Goal: Transaction & Acquisition: Purchase product/service

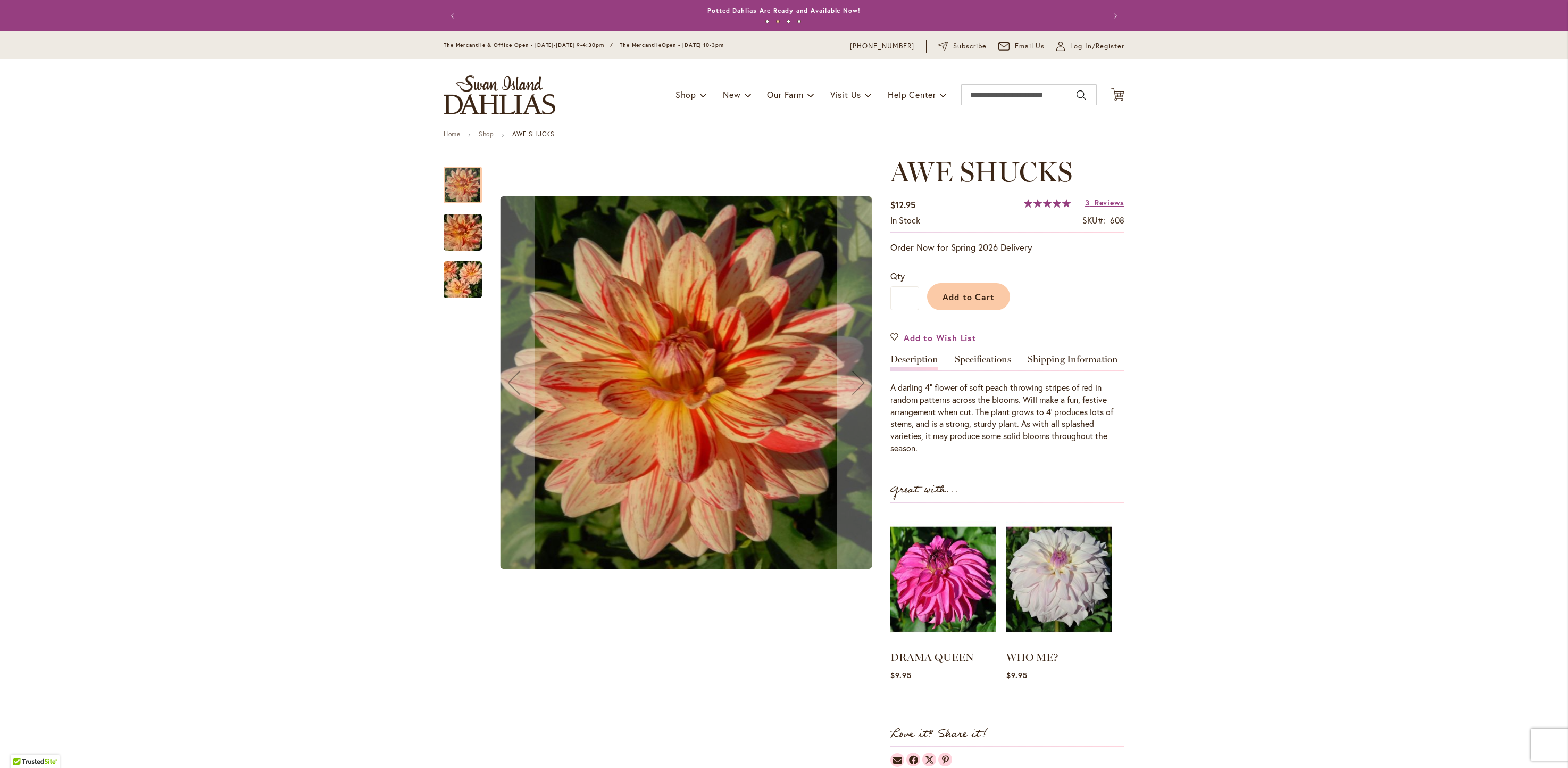
click at [458, 238] on img "AWE SHUCKS" at bounding box center [463, 233] width 77 height 51
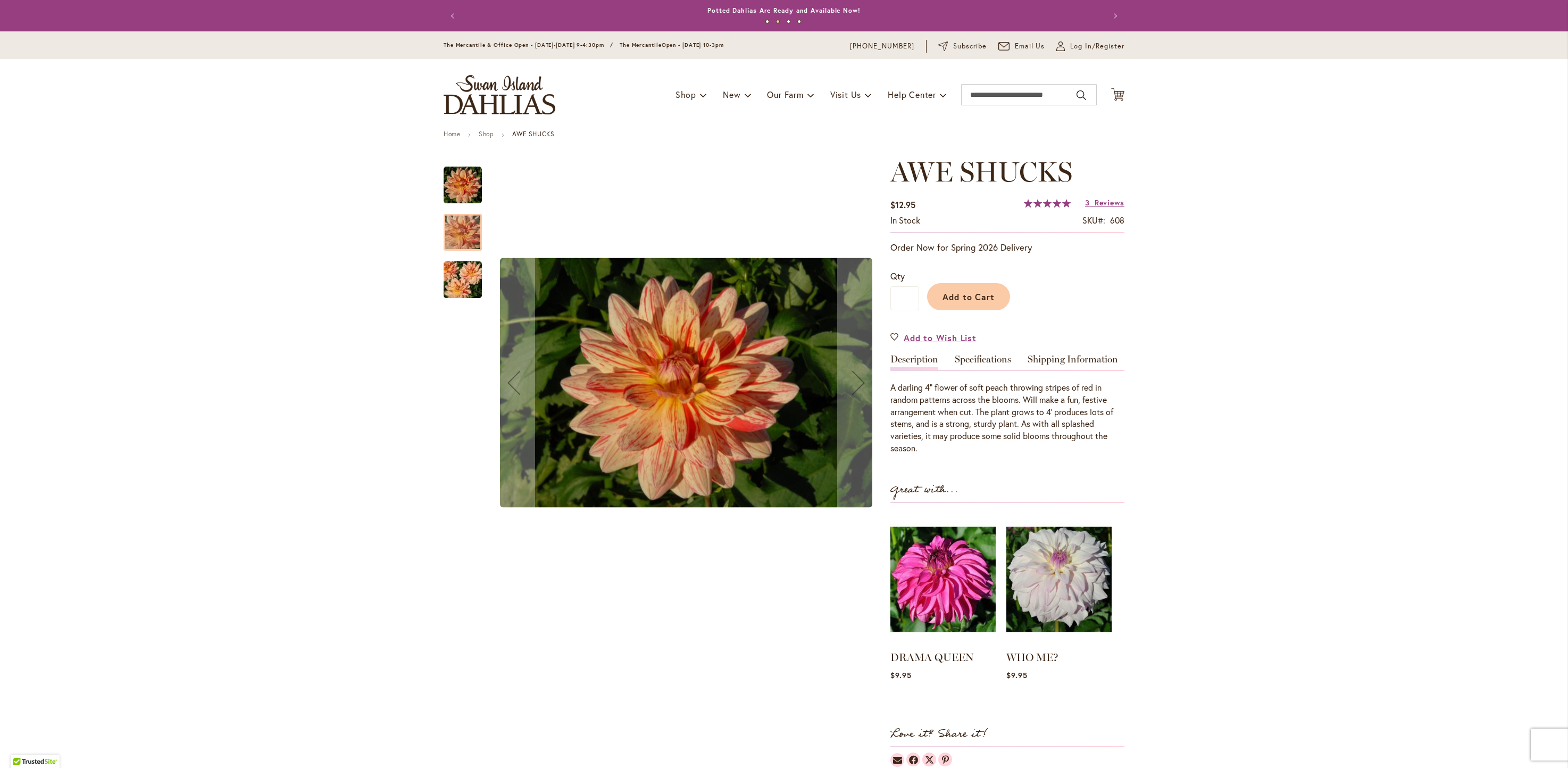
click at [451, 282] on img "AWE SHUCKS" at bounding box center [463, 280] width 77 height 51
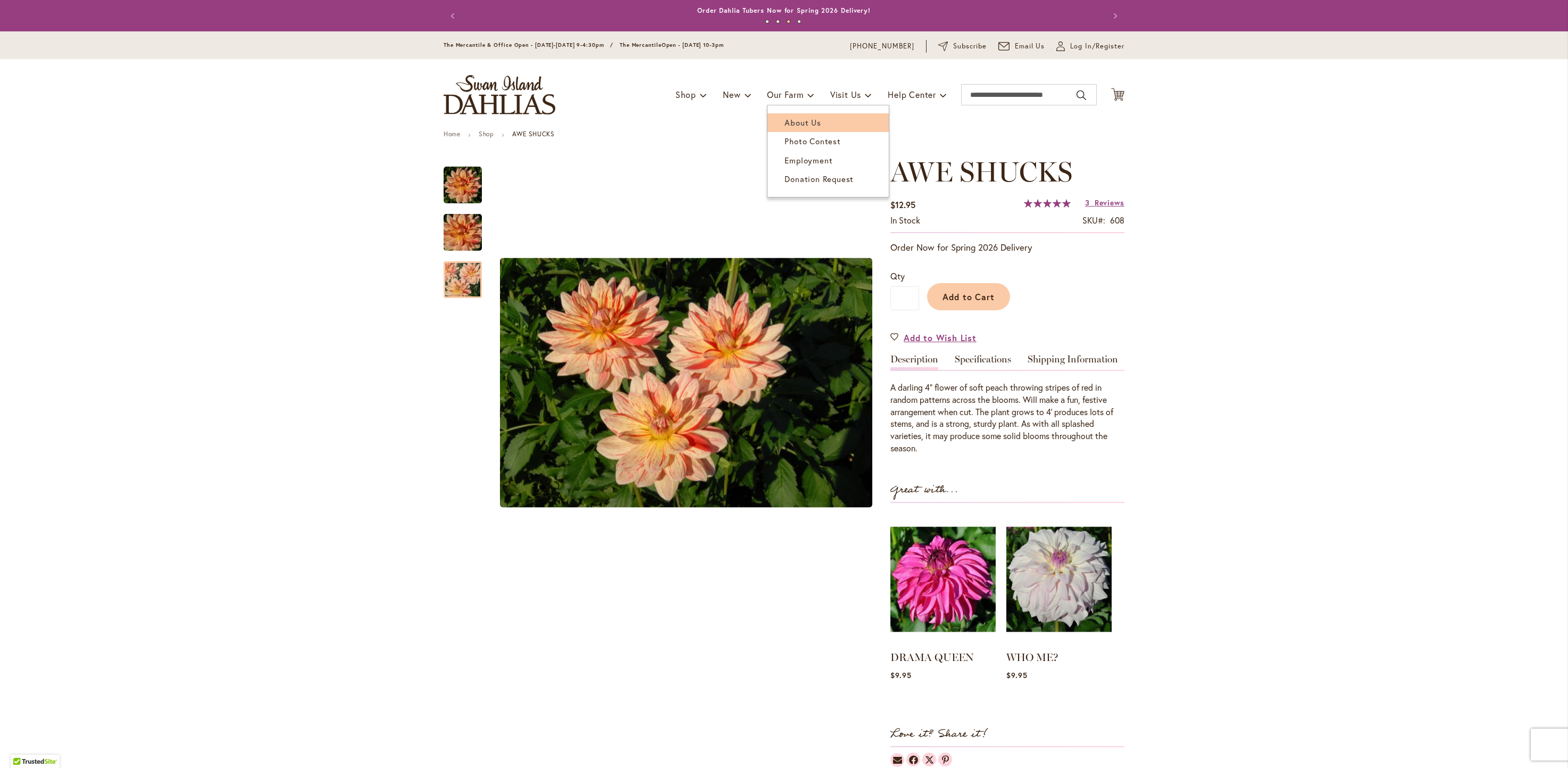
click at [792, 121] on span "About Us" at bounding box center [802, 122] width 36 height 11
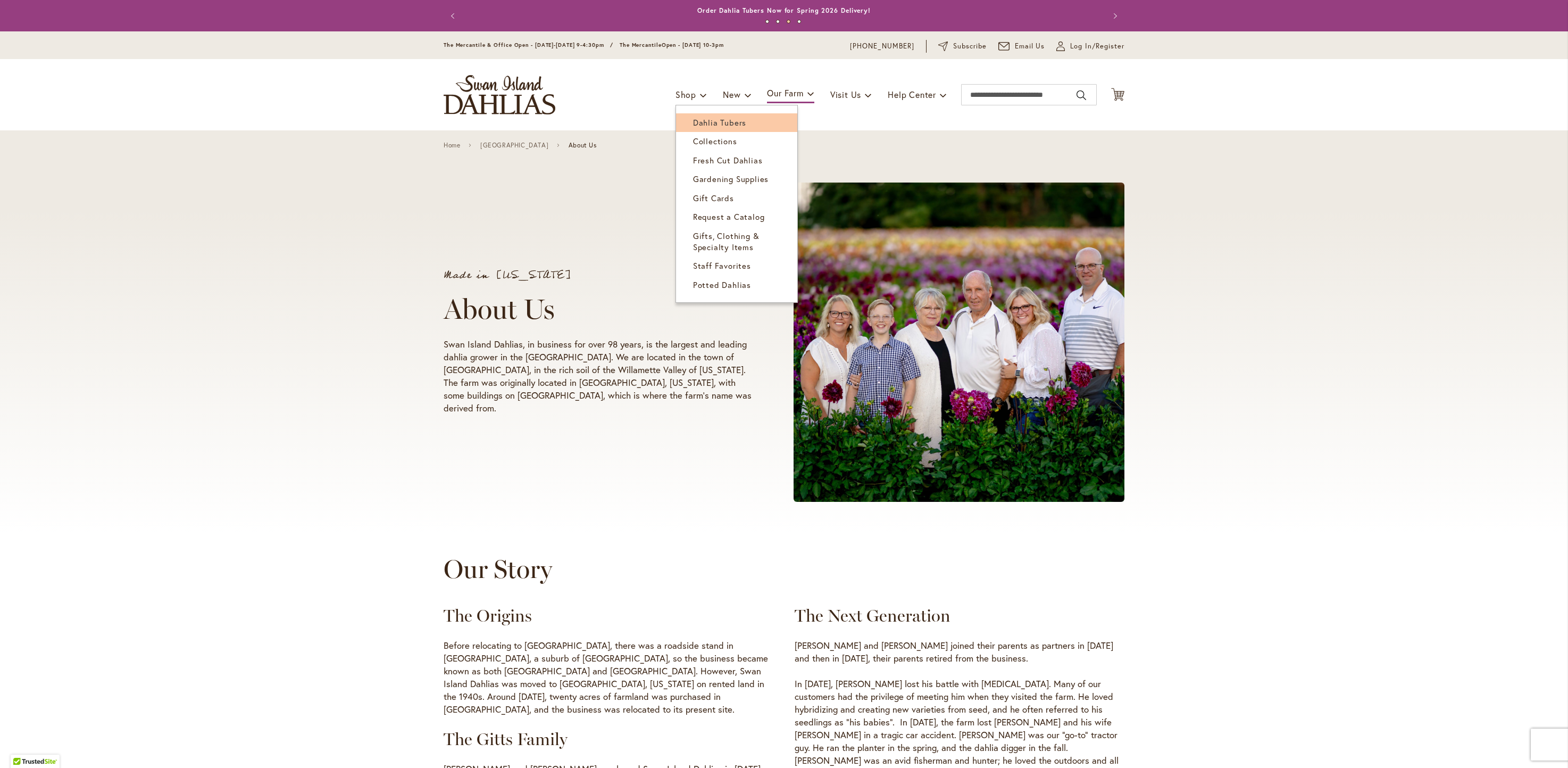
click at [704, 123] on span "Dahlia Tubers" at bounding box center [719, 122] width 53 height 11
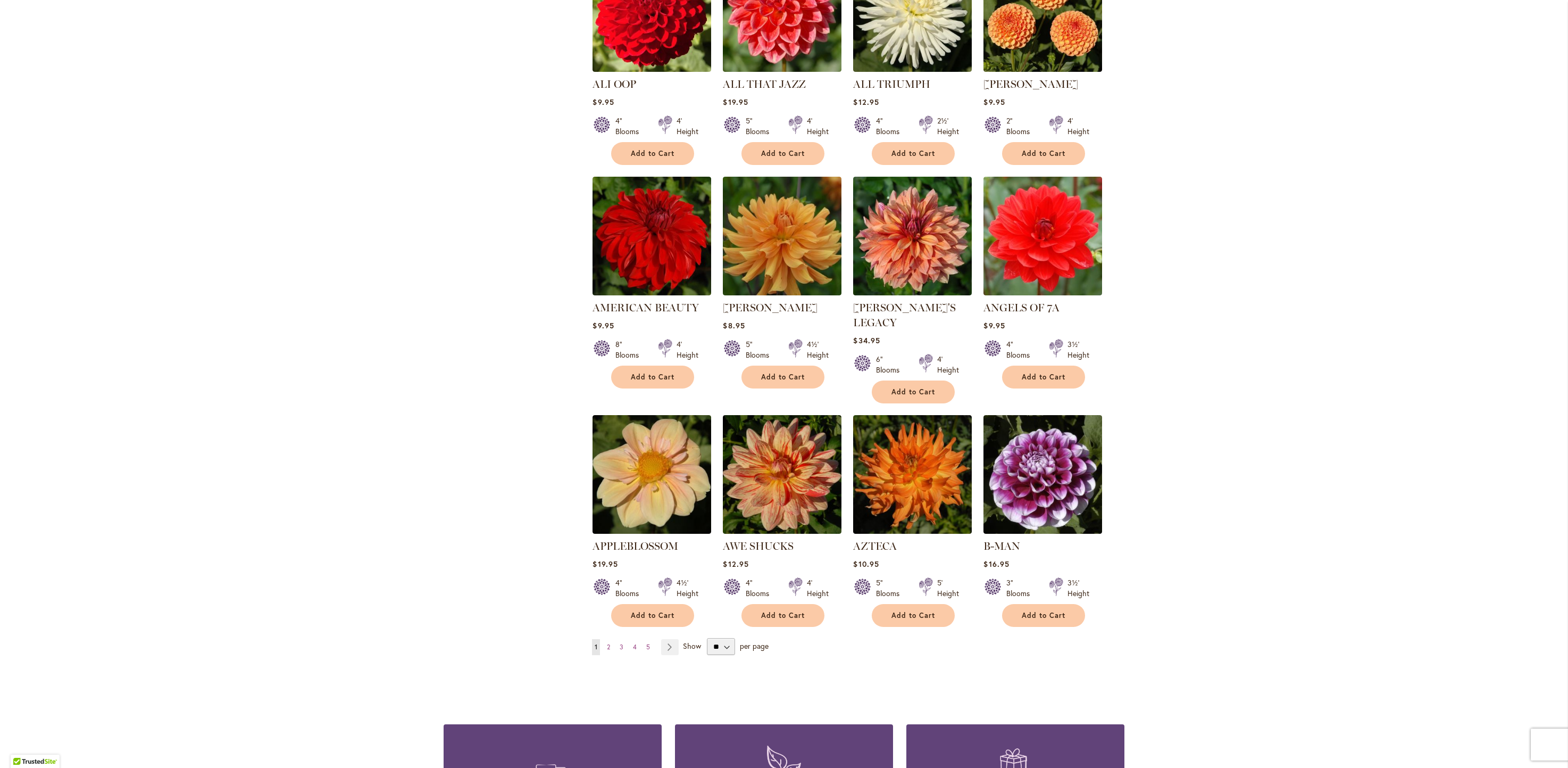
scroll to position [551, 0]
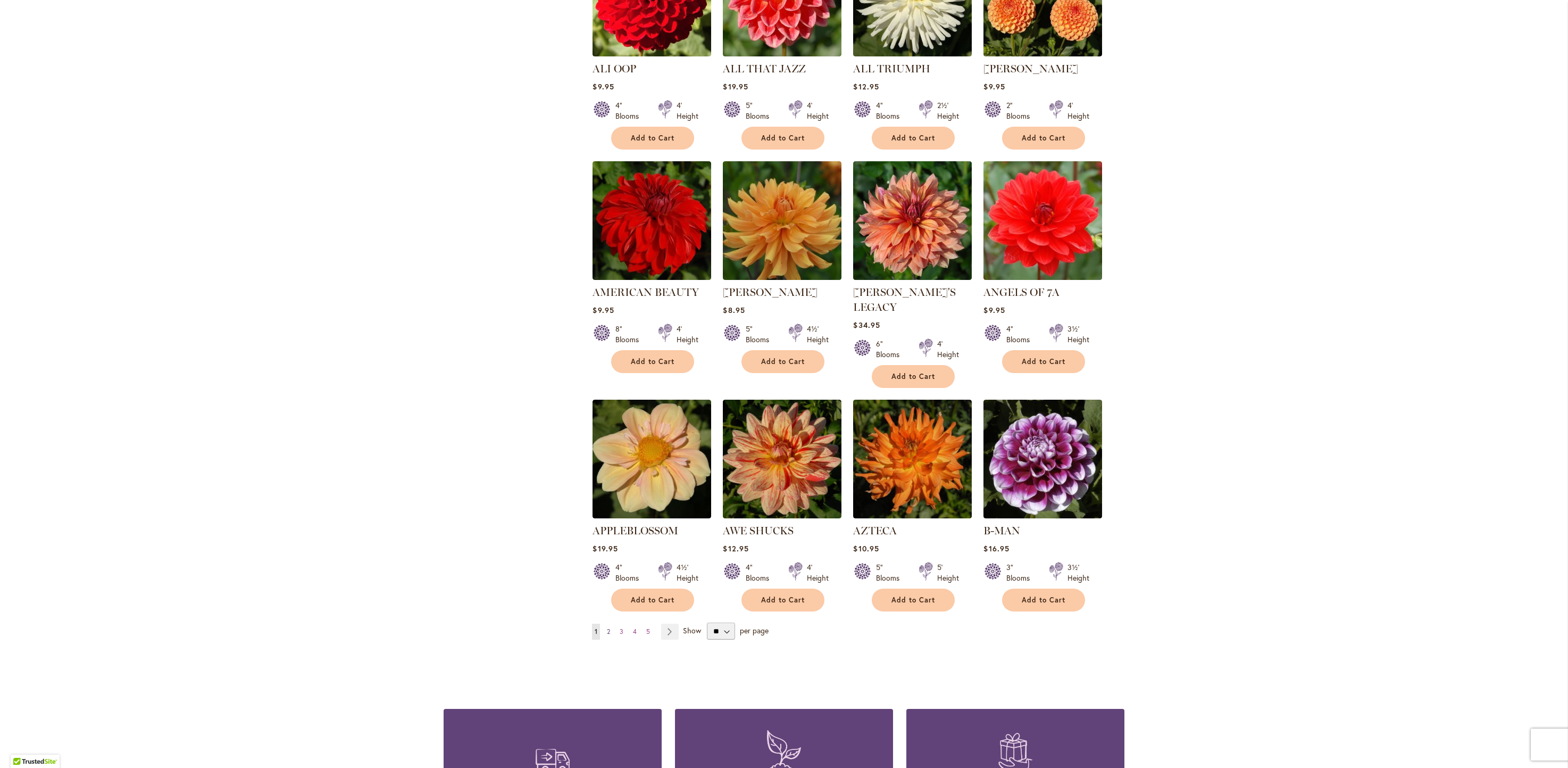
click at [607, 627] on span "2" at bounding box center [608, 631] width 3 height 8
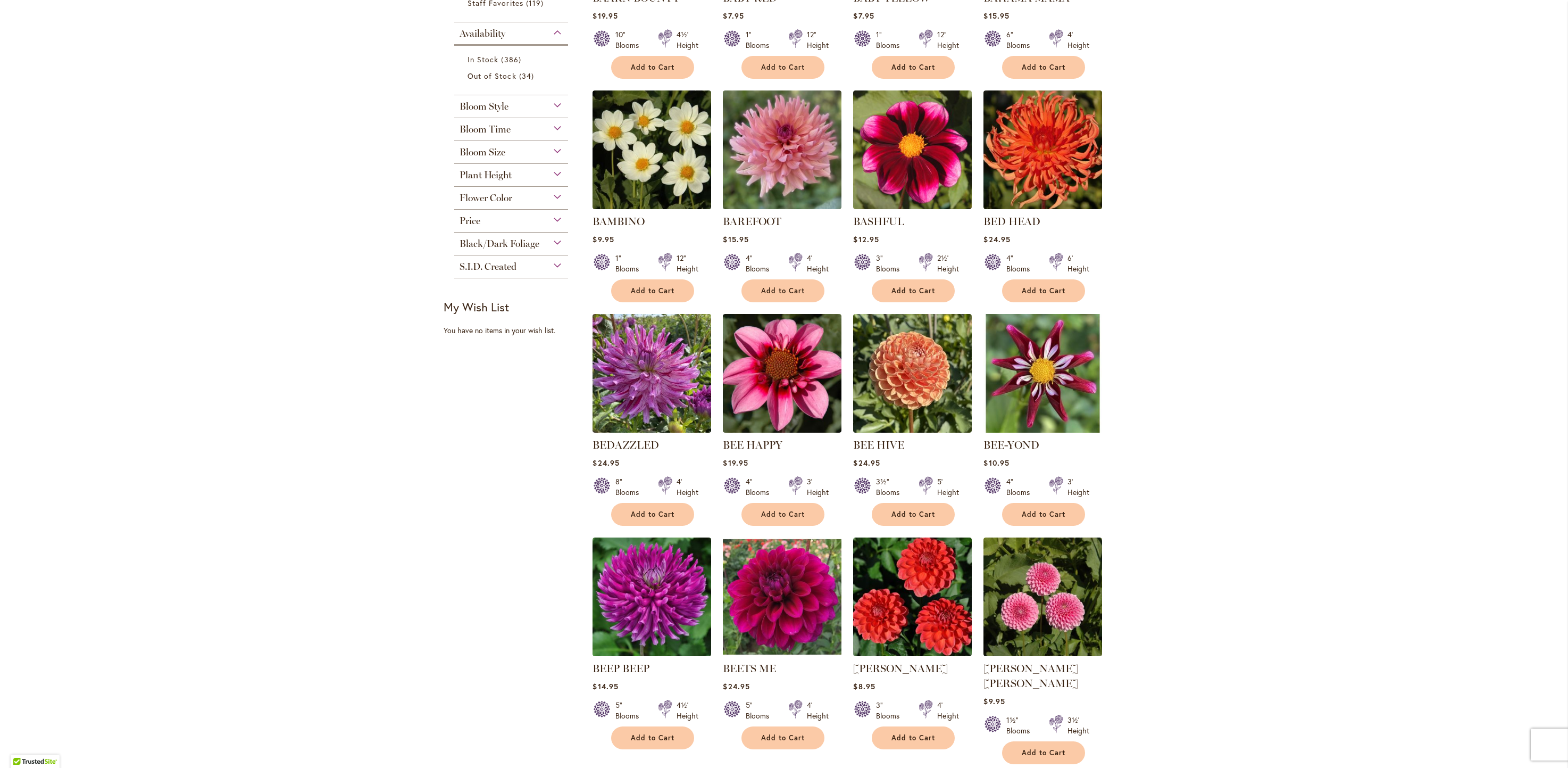
scroll to position [396, 0]
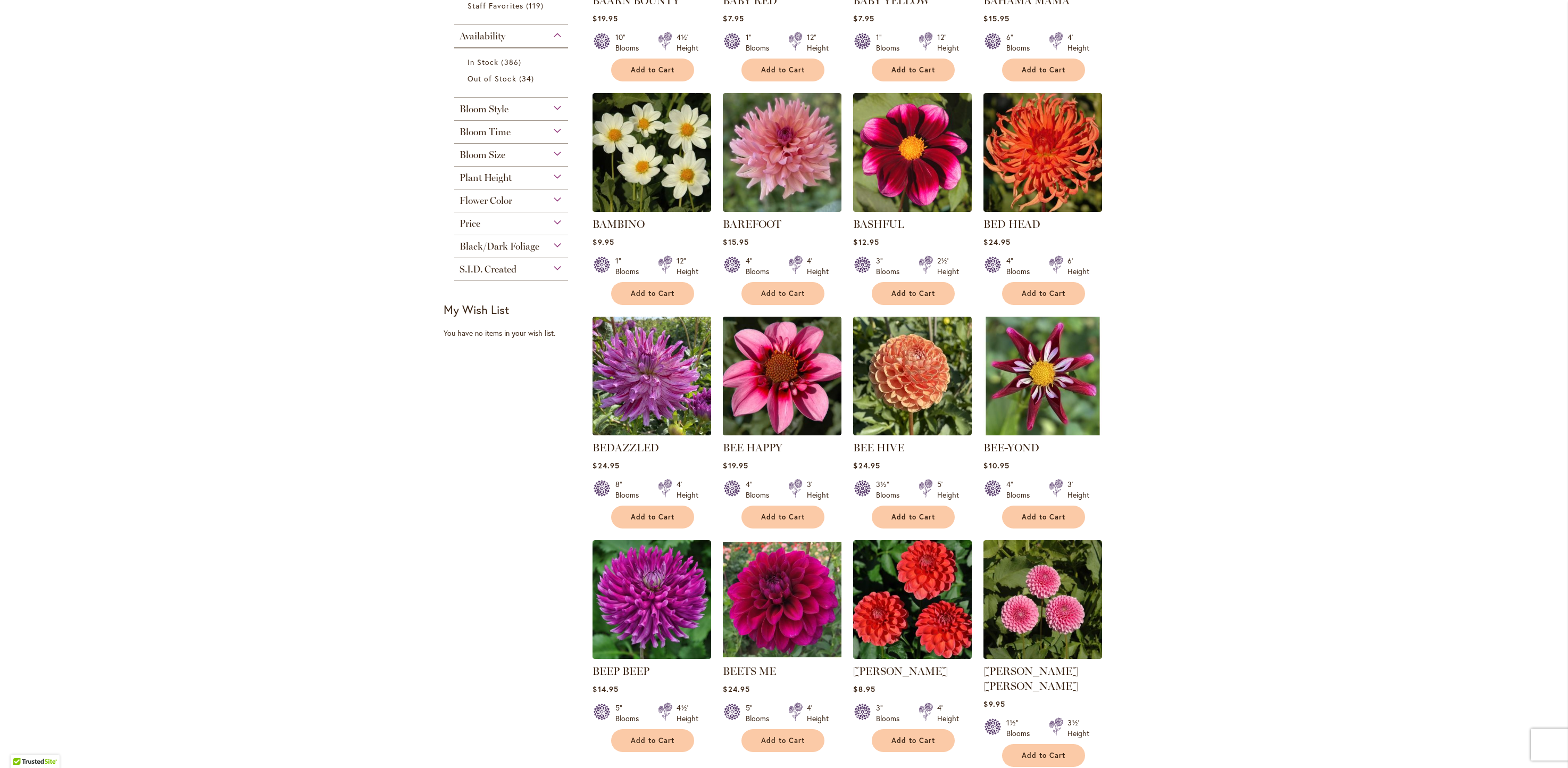
click at [507, 245] on span "Black/Dark Foliage" at bounding box center [500, 246] width 80 height 11
click at [483, 270] on span "8 items" at bounding box center [489, 272] width 13 height 11
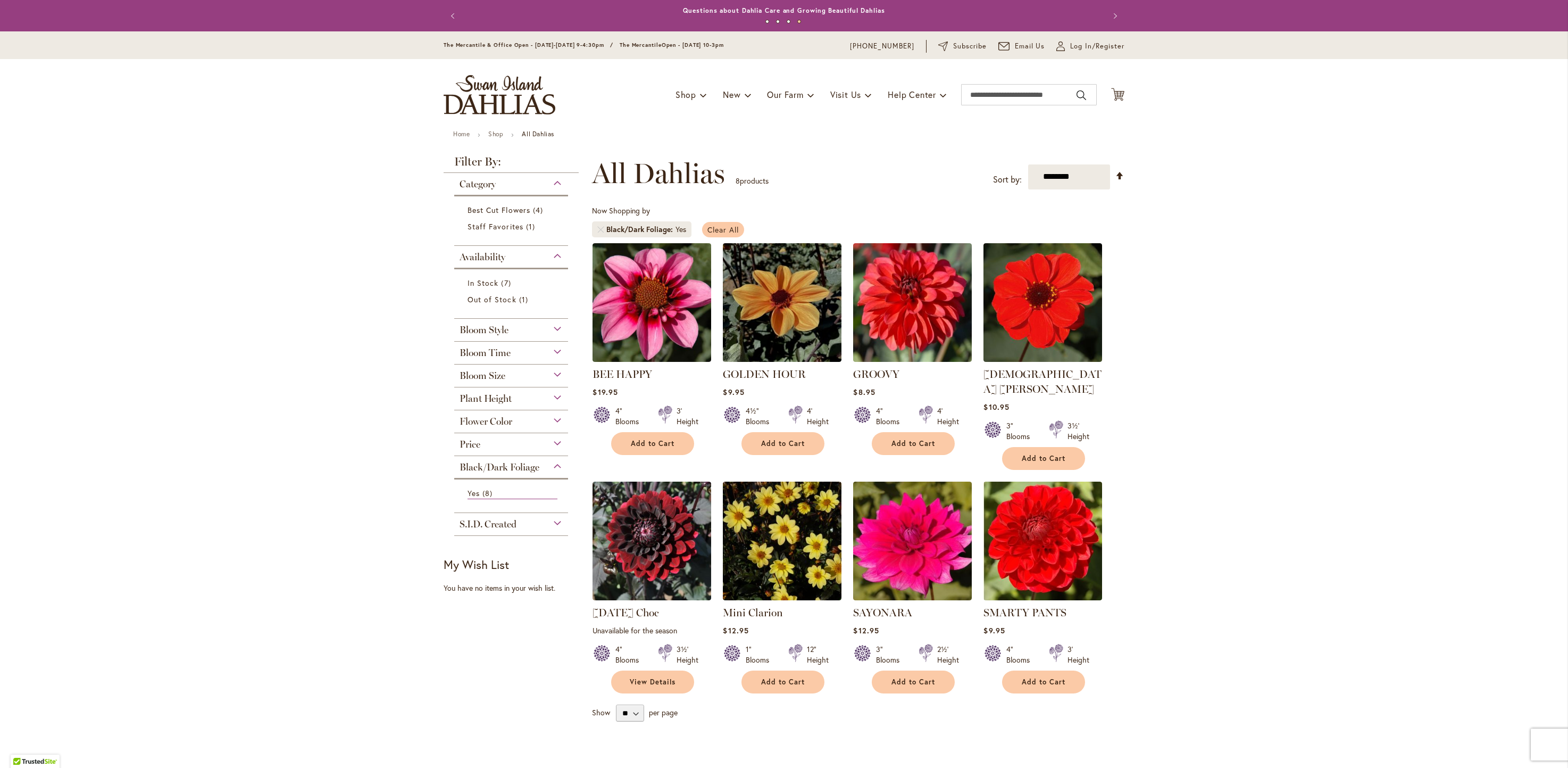
click at [718, 230] on span "Clear All" at bounding box center [723, 230] width 31 height 10
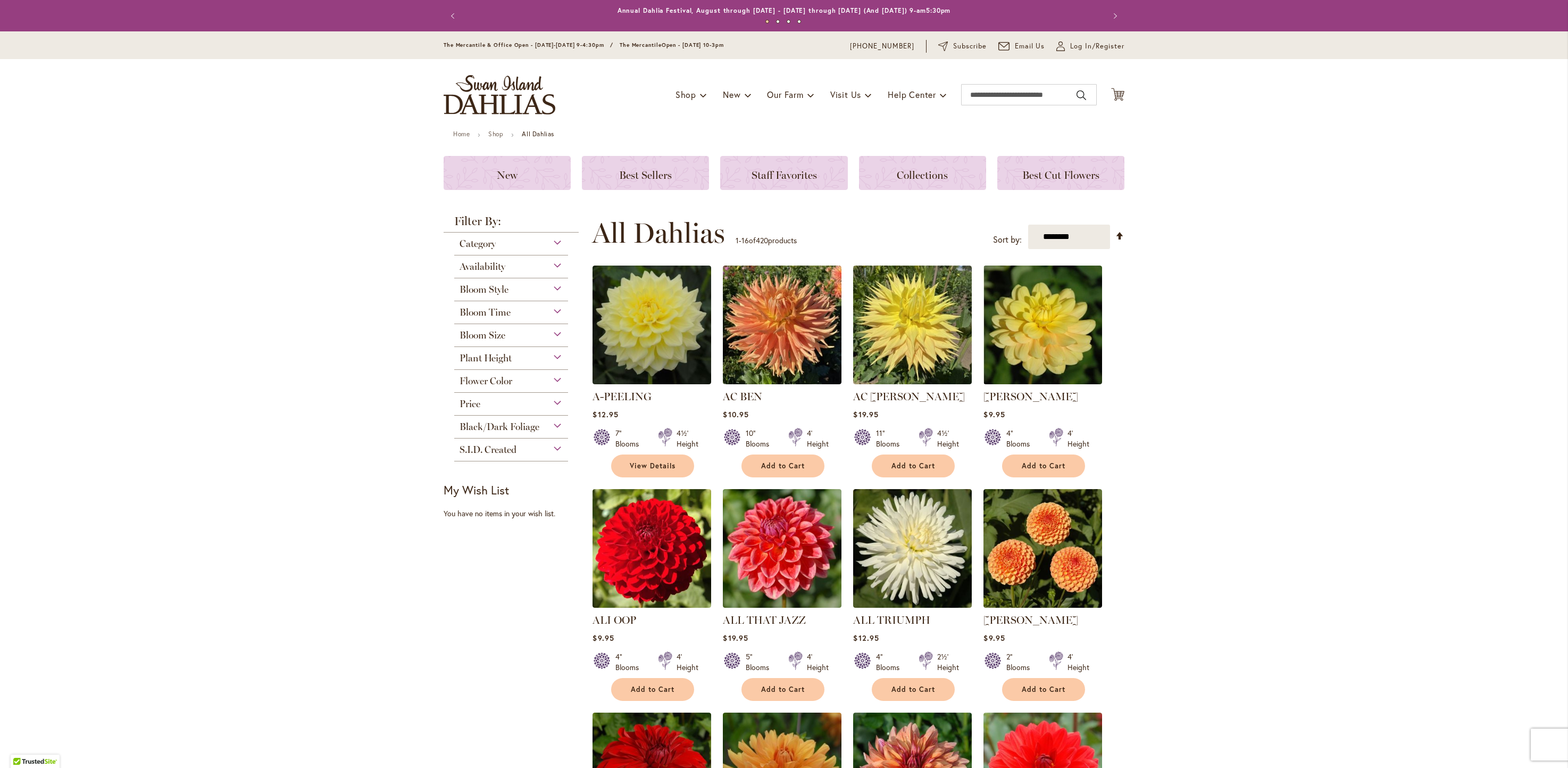
click at [488, 381] on span "Flower Color" at bounding box center [486, 381] width 53 height 11
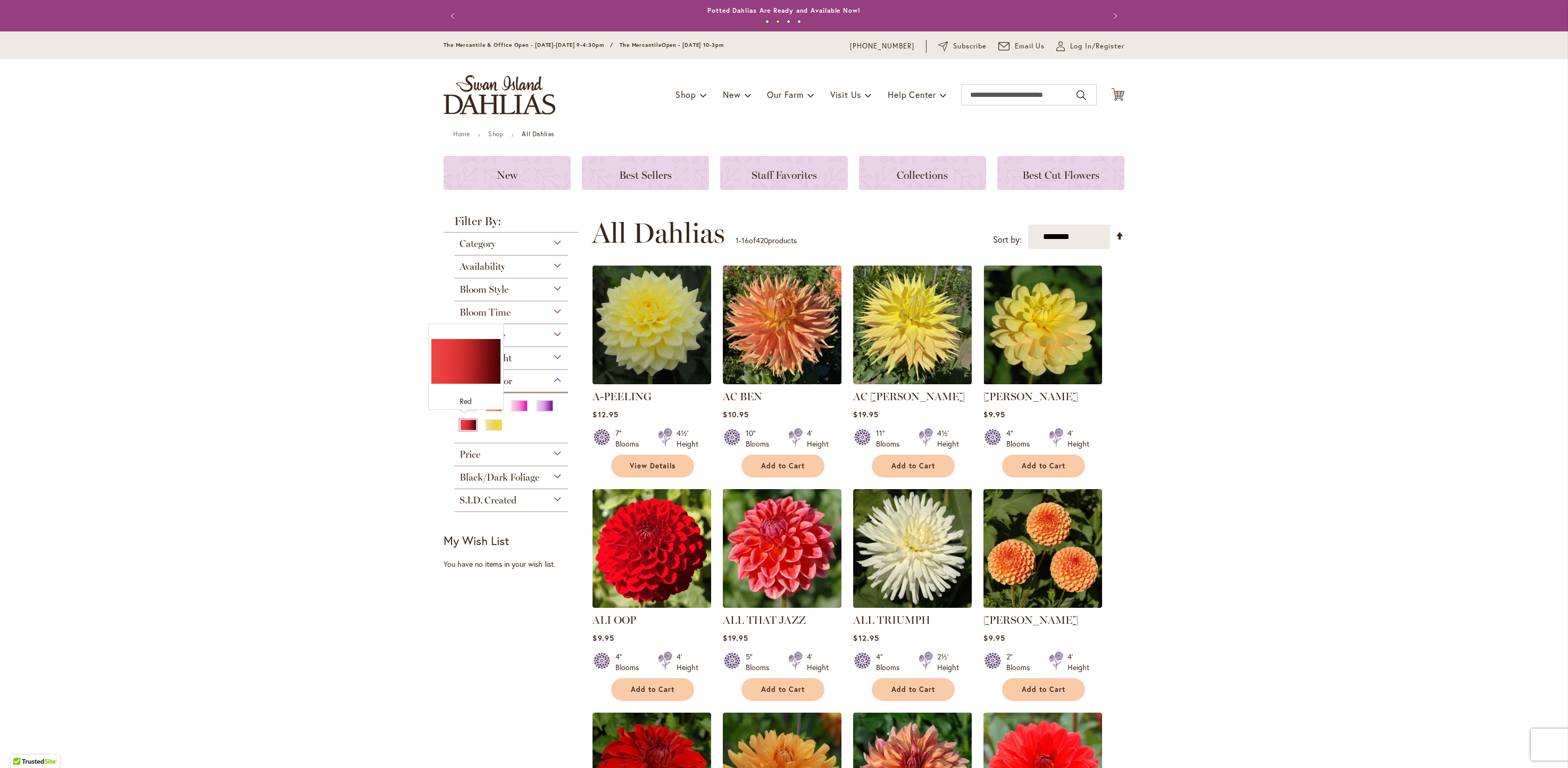
click at [463, 420] on div "Red" at bounding box center [468, 425] width 17 height 11
click at [463, 420] on div "Red" at bounding box center [468, 425] width 17 height 11
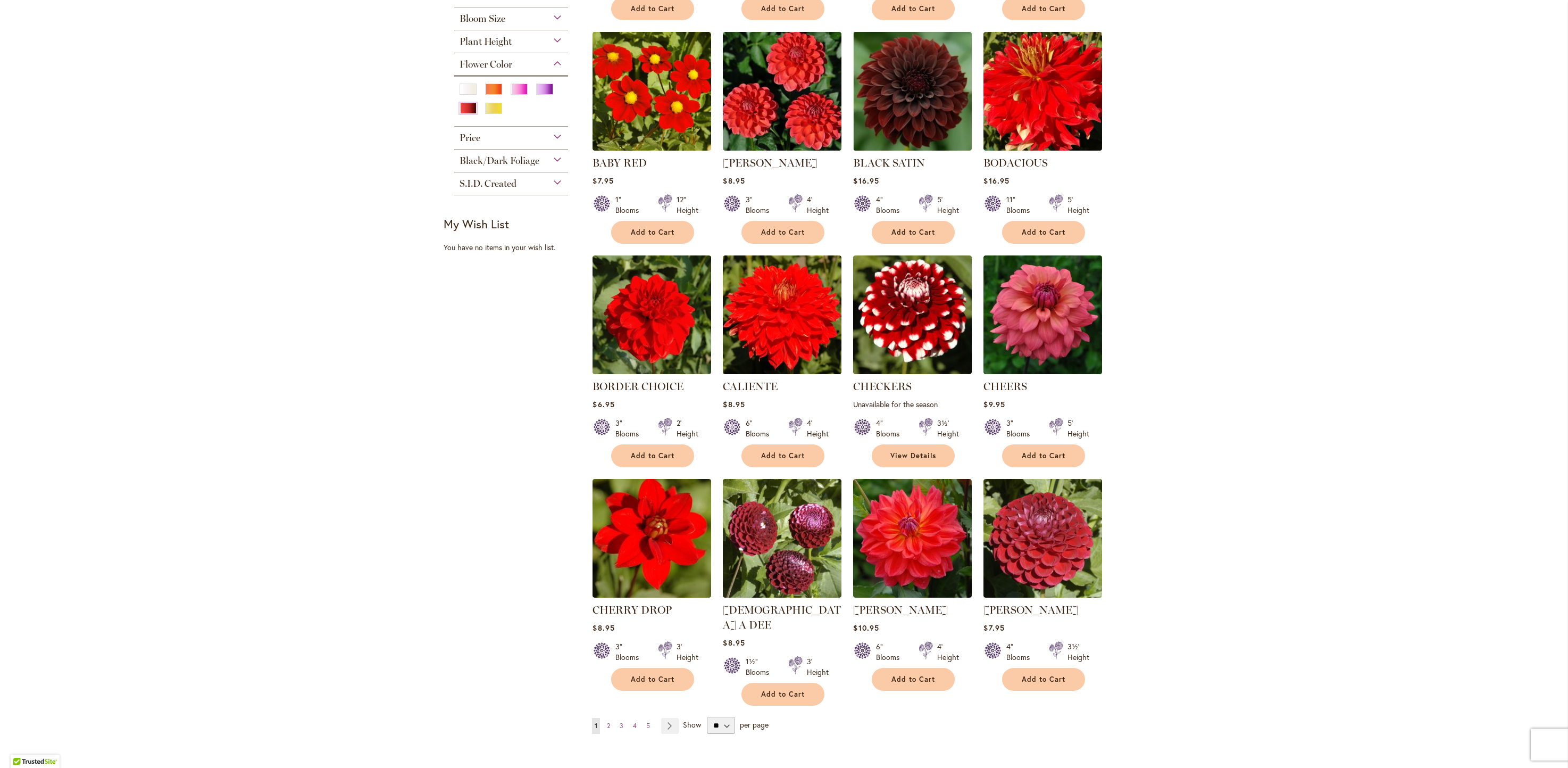
scroll to position [440, 0]
click at [607, 721] on span "2" at bounding box center [608, 725] width 3 height 8
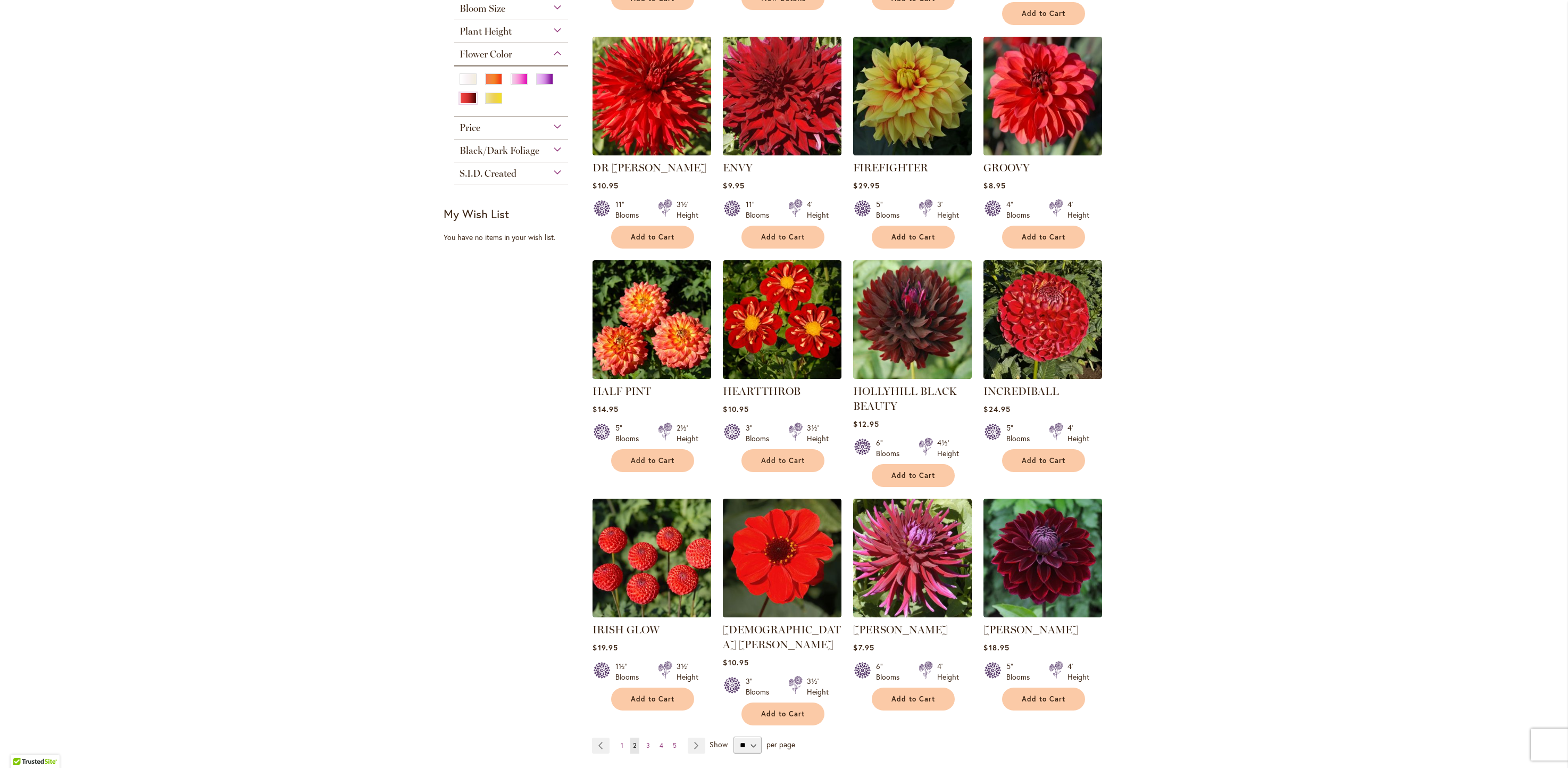
scroll to position [450, 0]
click at [646, 741] on span "3" at bounding box center [648, 745] width 4 height 8
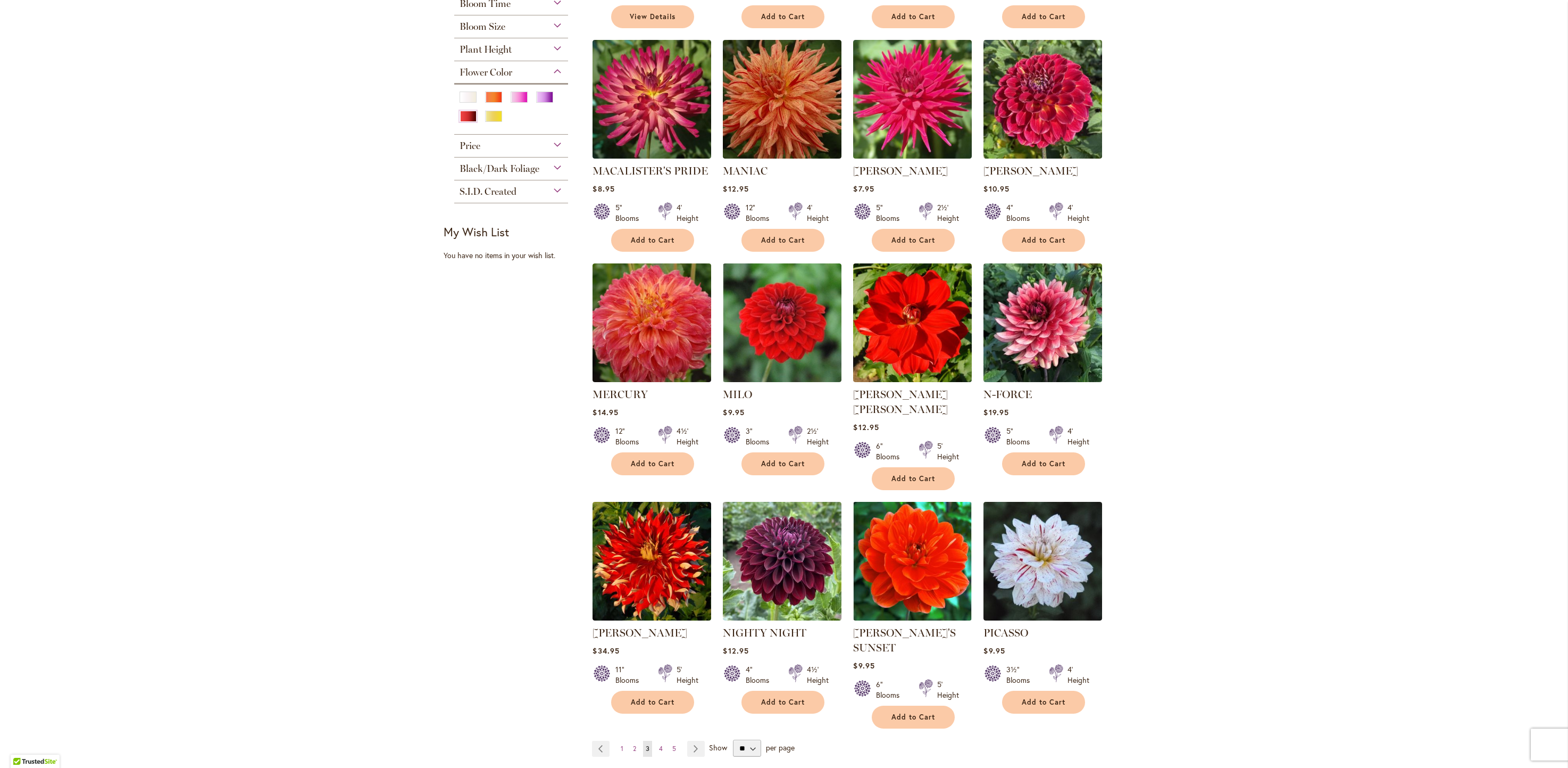
scroll to position [432, 0]
click at [656, 740] on link "Page 4" at bounding box center [660, 748] width 9 height 16
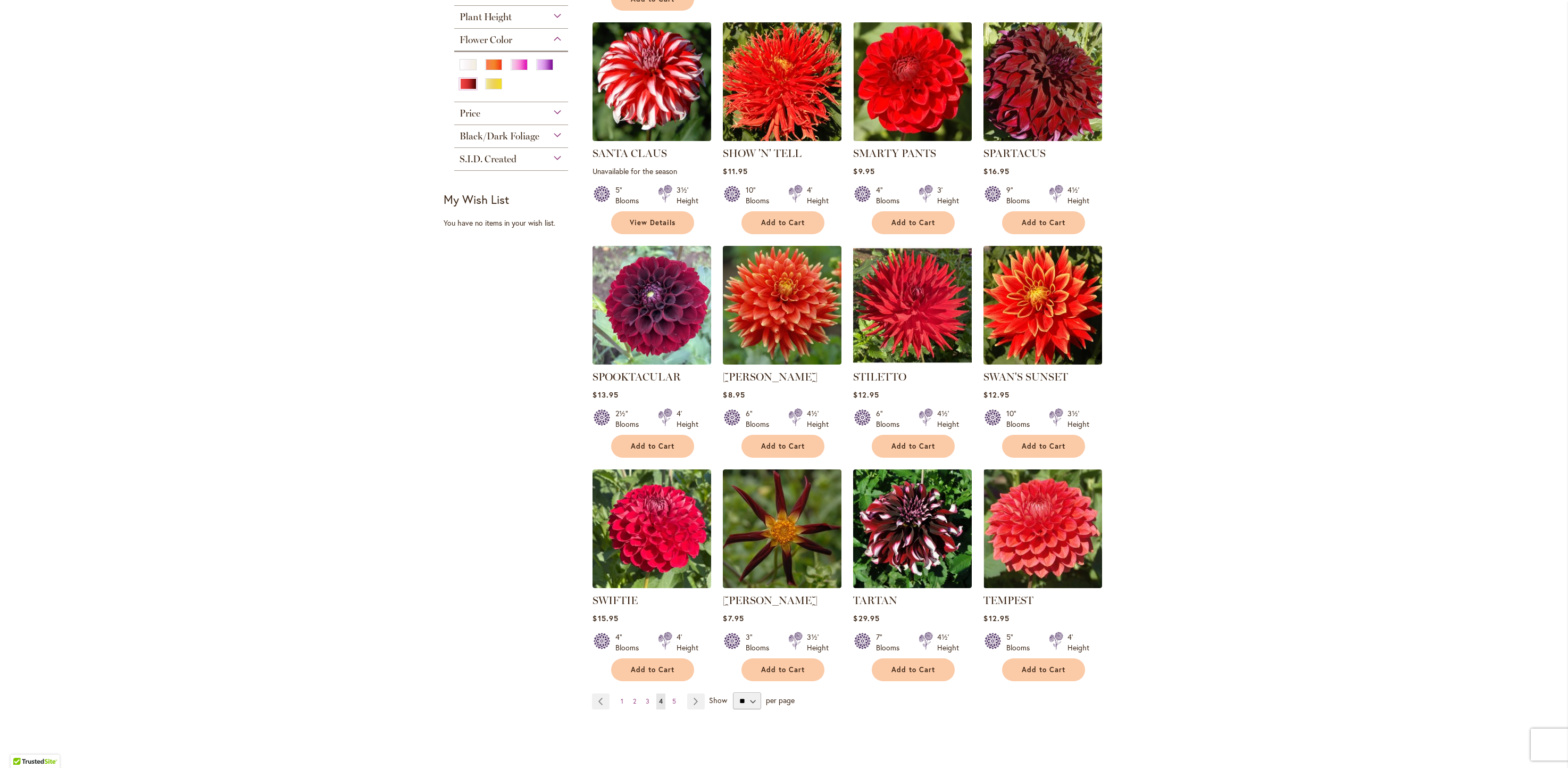
scroll to position [465, 0]
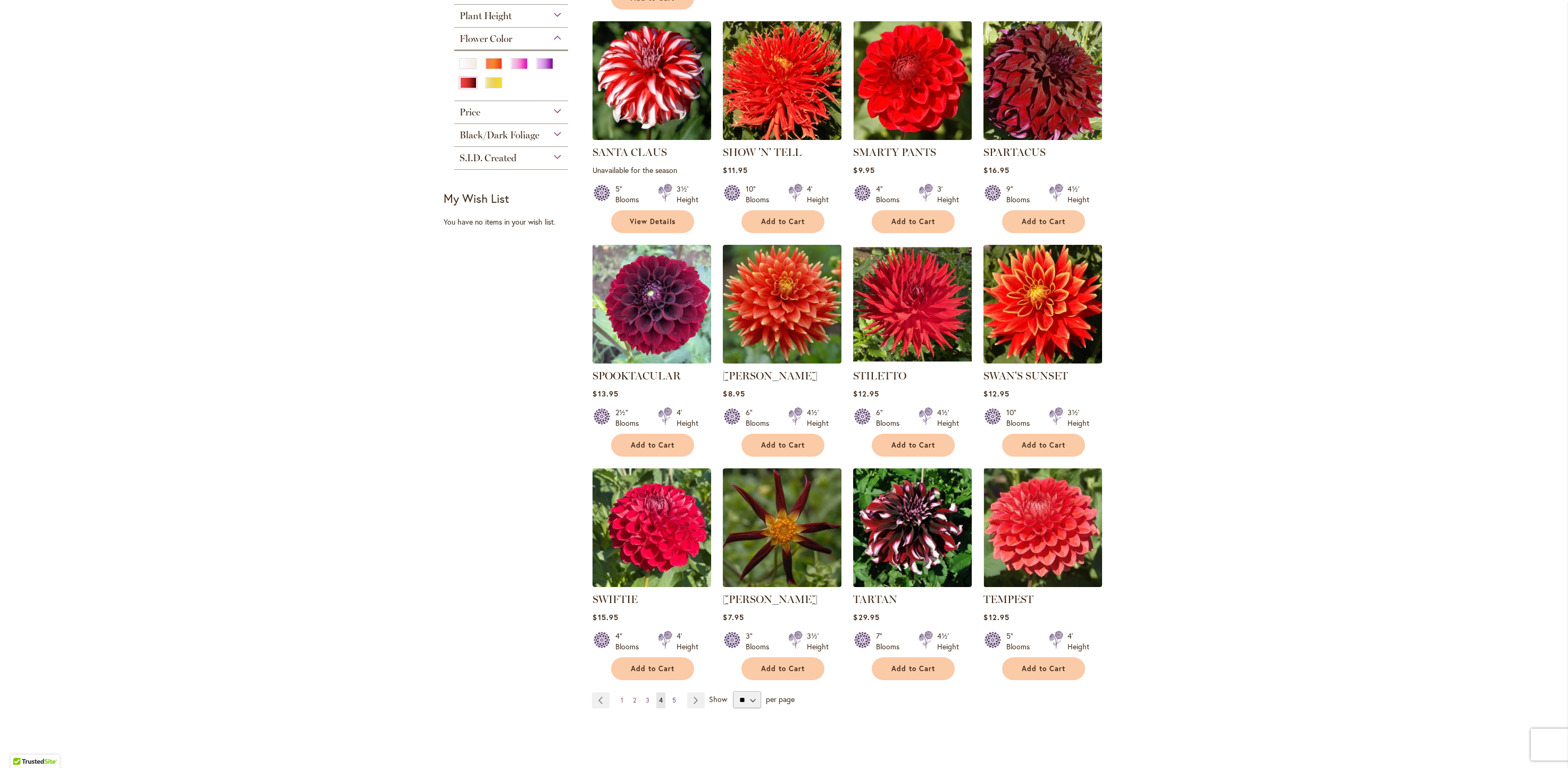
click at [672, 696] on span "5" at bounding box center [674, 700] width 4 height 8
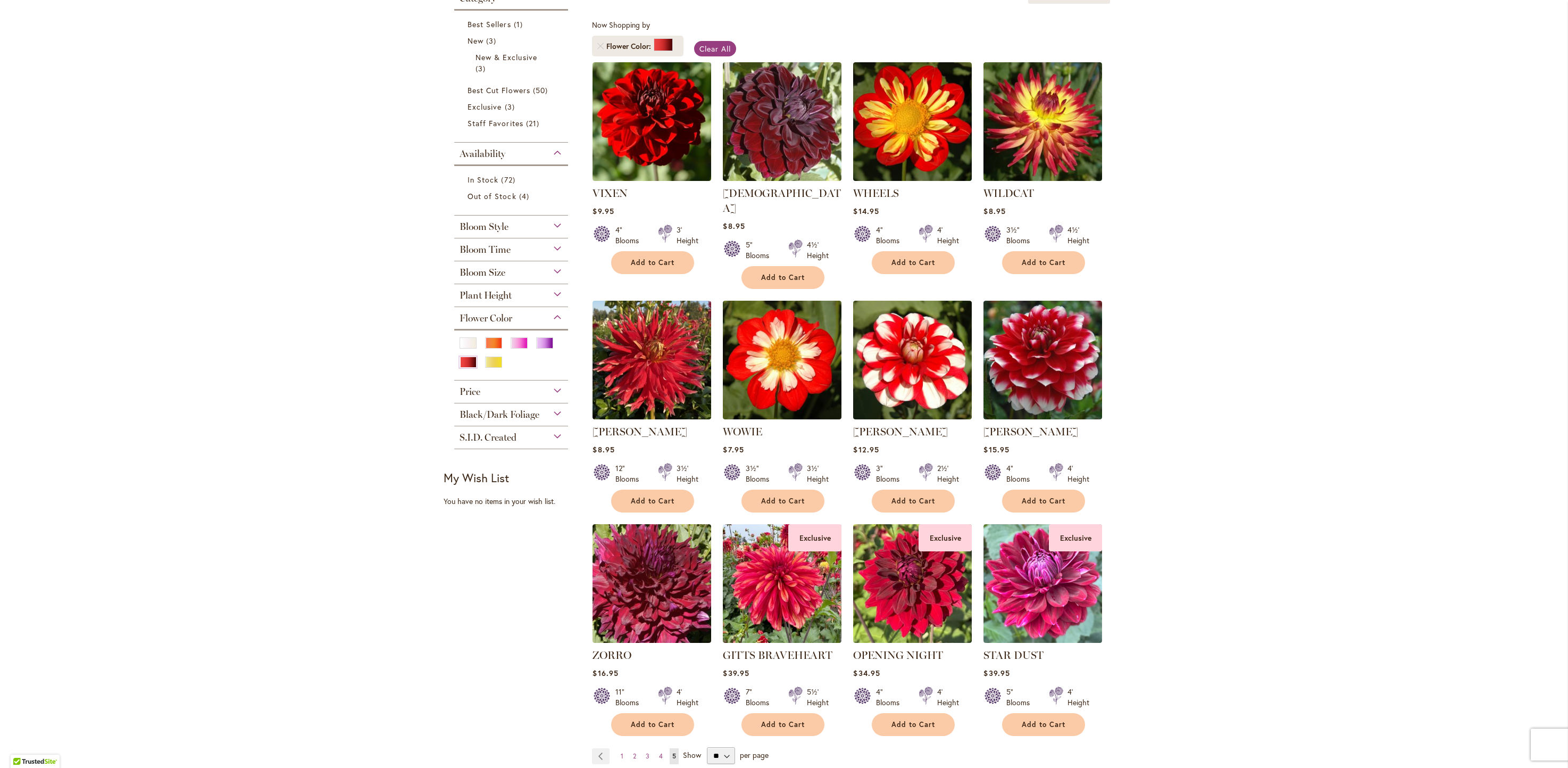
scroll to position [186, 0]
click at [645, 752] on span "3" at bounding box center [647, 755] width 4 height 8
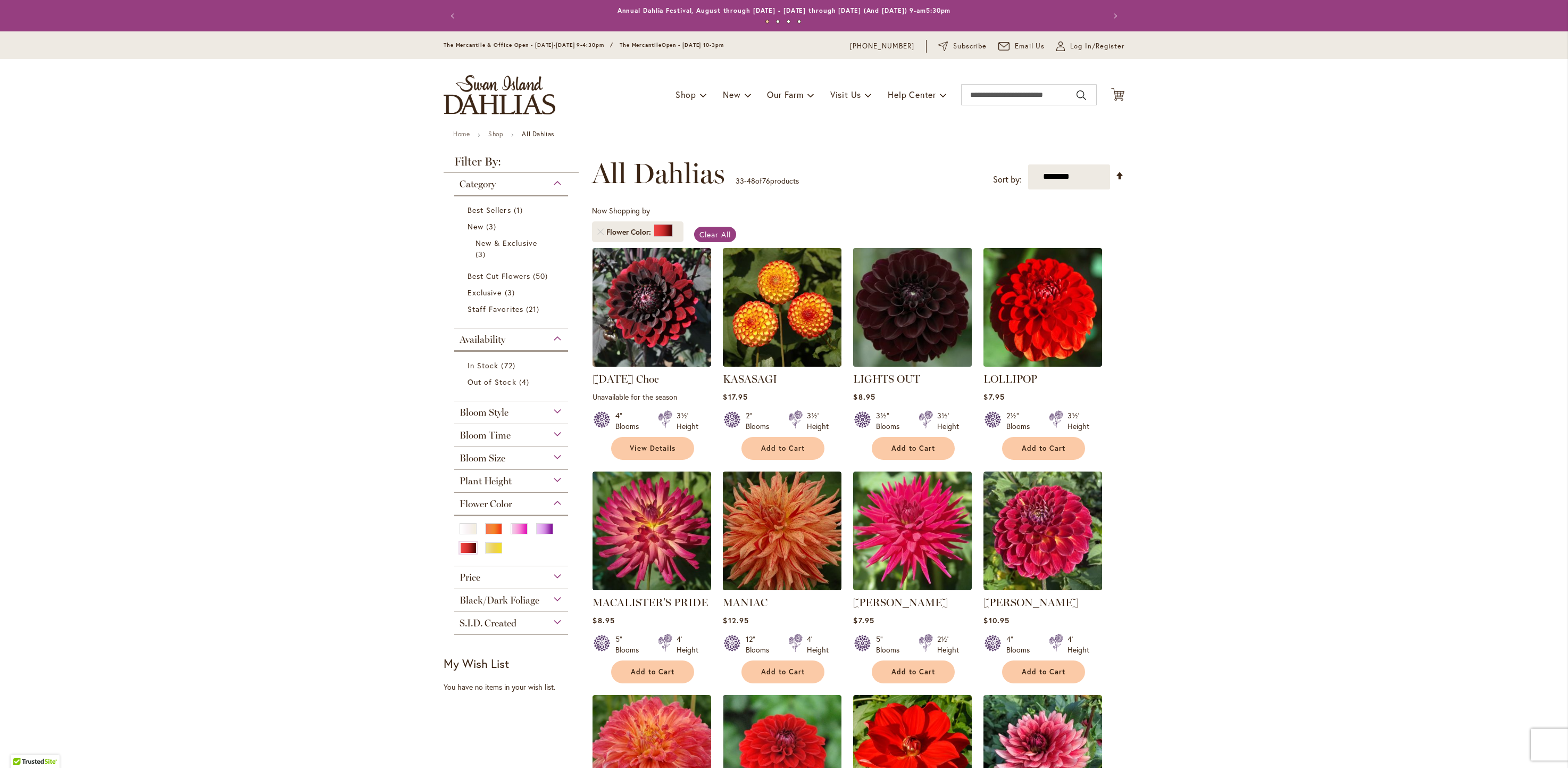
click at [939, 289] on img at bounding box center [912, 306] width 124 height 124
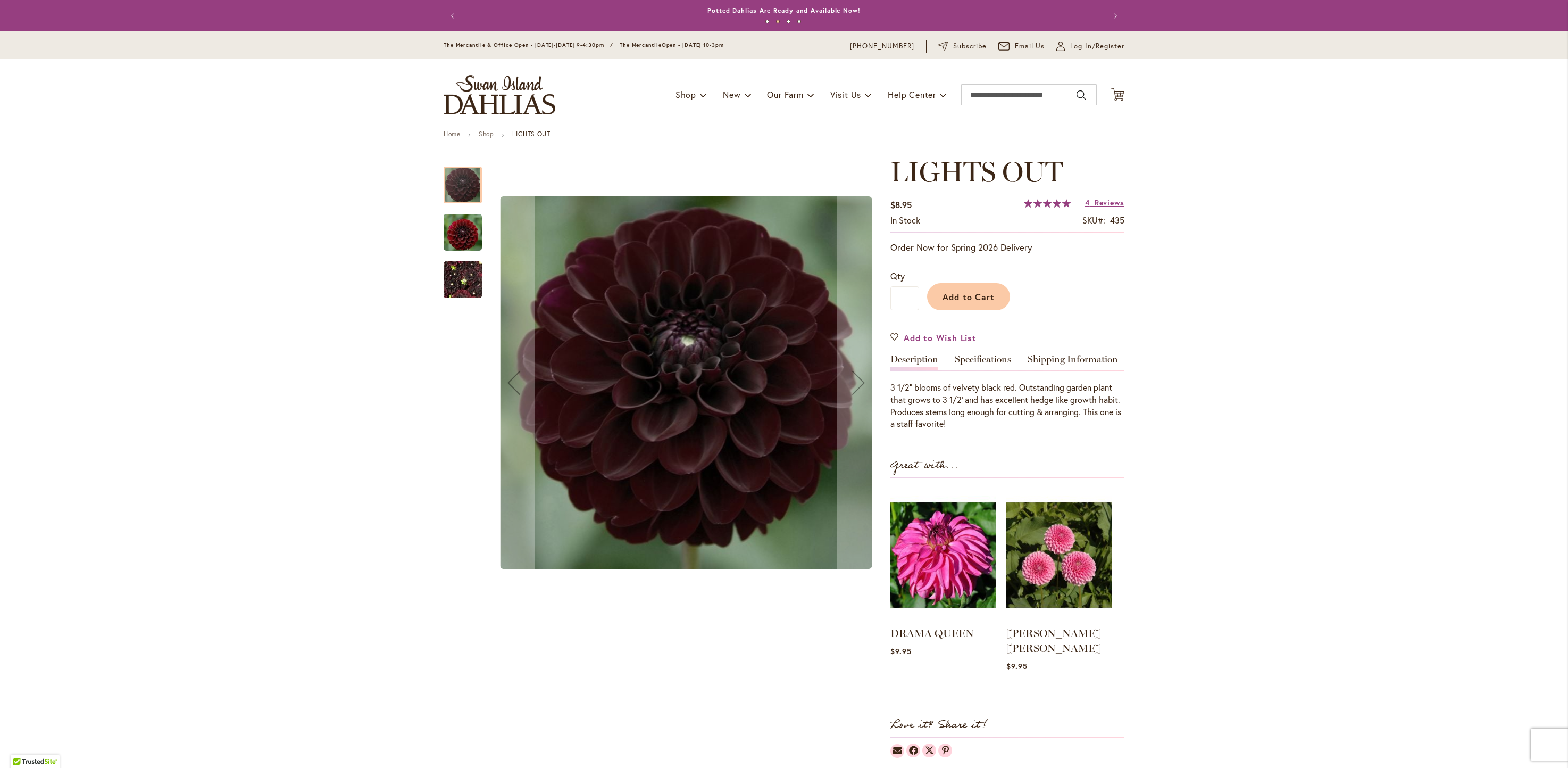
click at [465, 238] on img "LIGHTS OUT" at bounding box center [463, 232] width 38 height 39
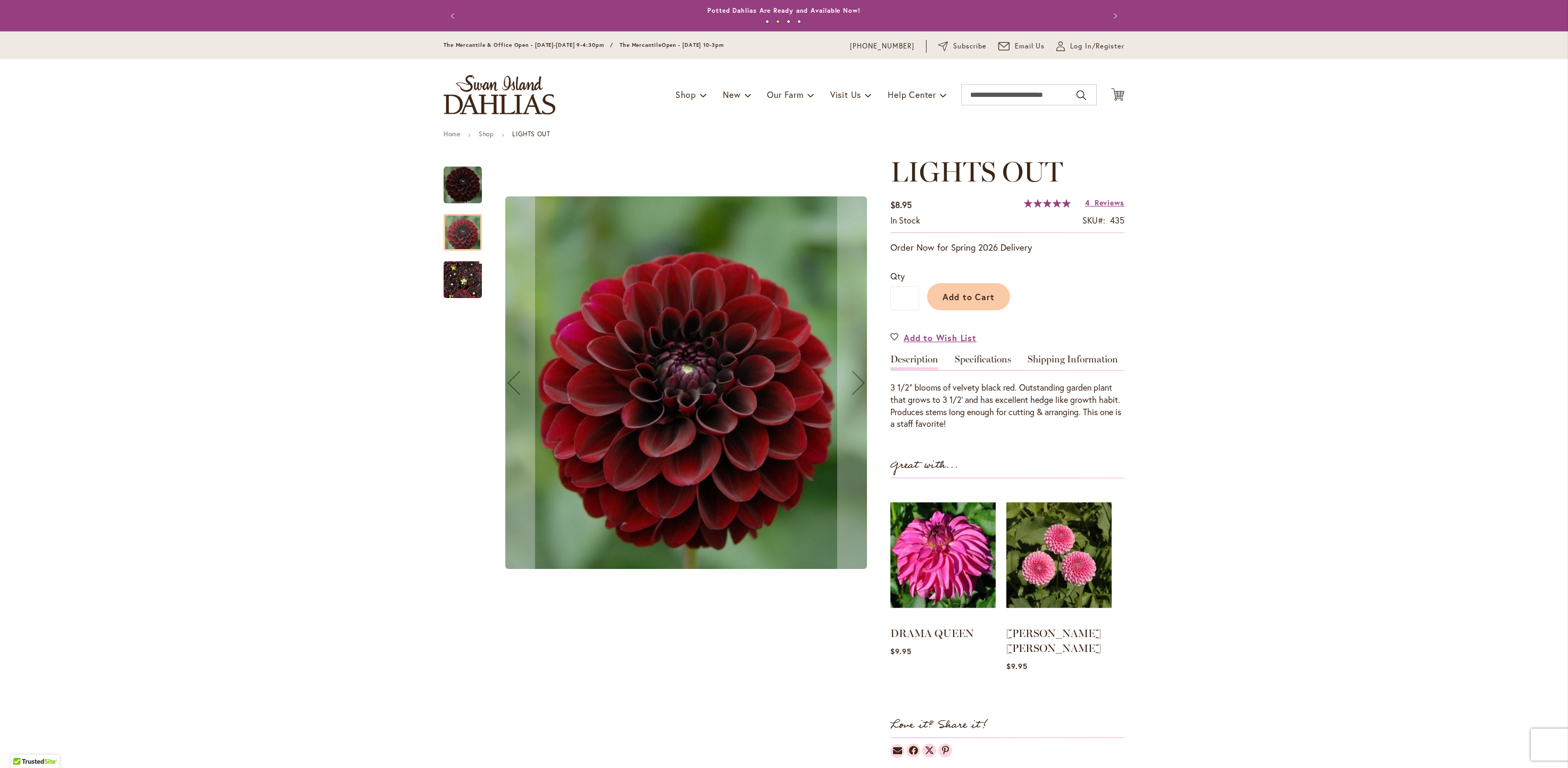
click at [453, 288] on img "LIGHTS OUT" at bounding box center [463, 280] width 38 height 51
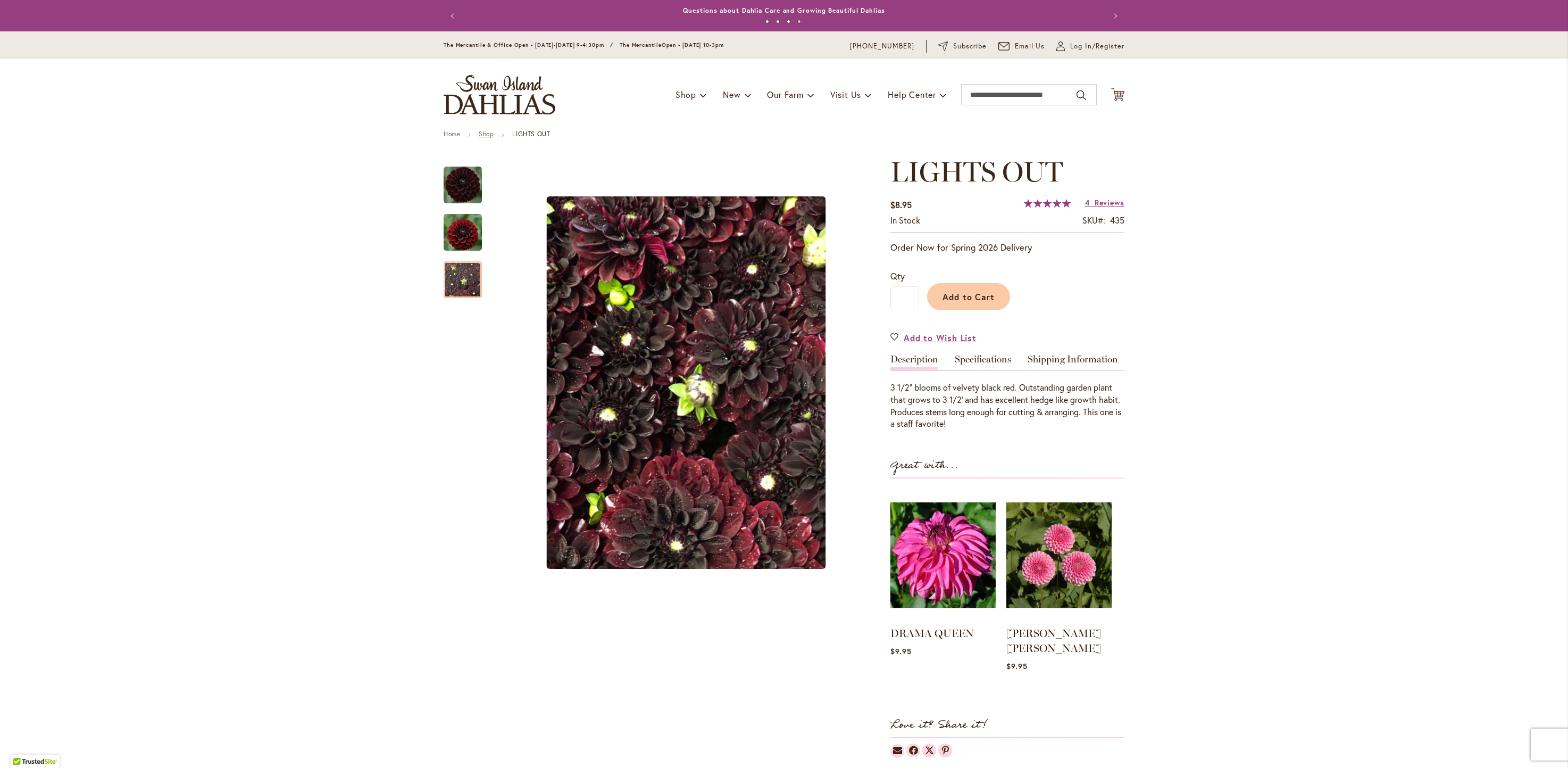
click at [483, 134] on link "Shop" at bounding box center [485, 134] width 15 height 8
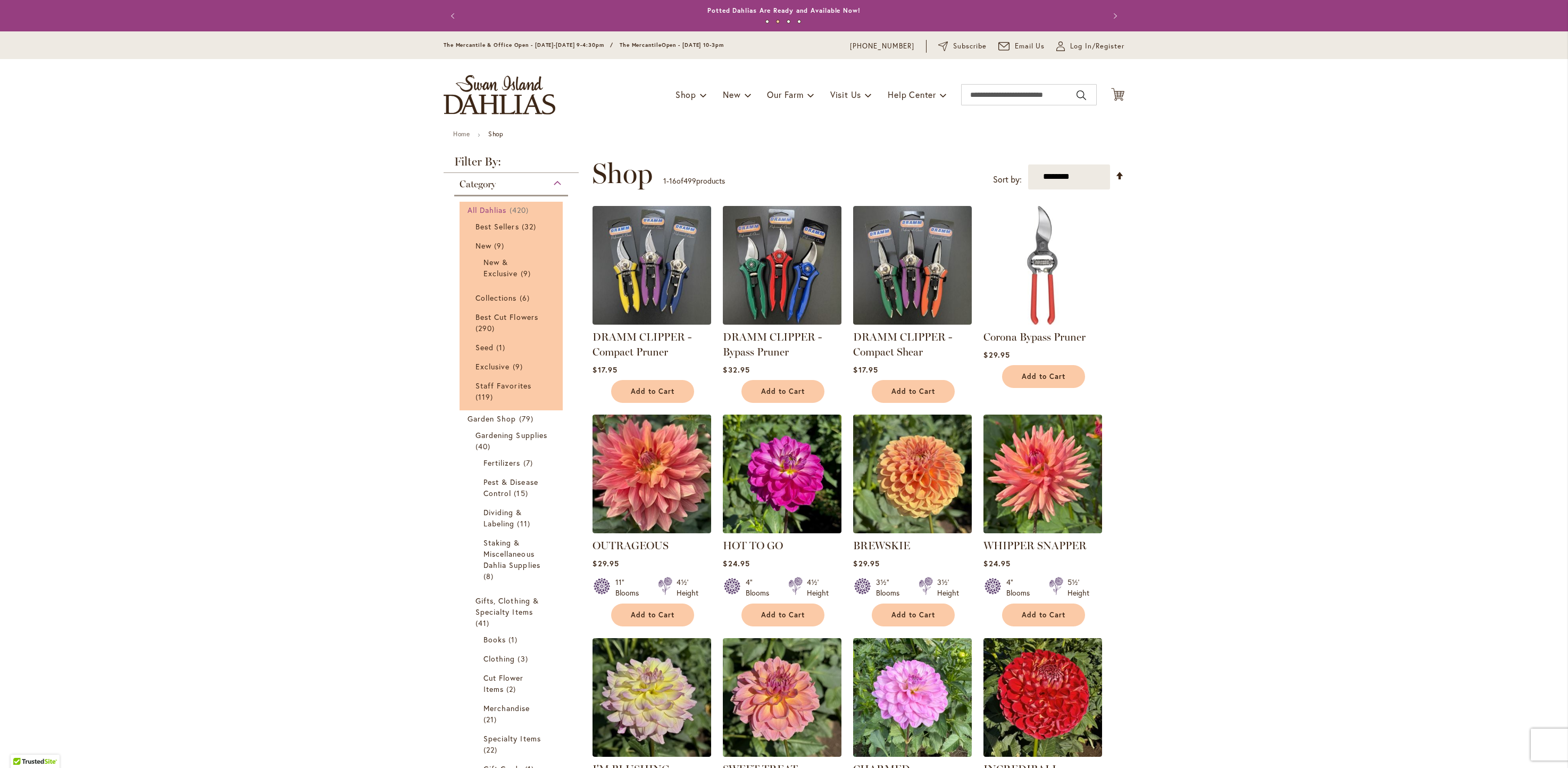
click at [487, 209] on span "All Dahlias" at bounding box center [487, 210] width 39 height 10
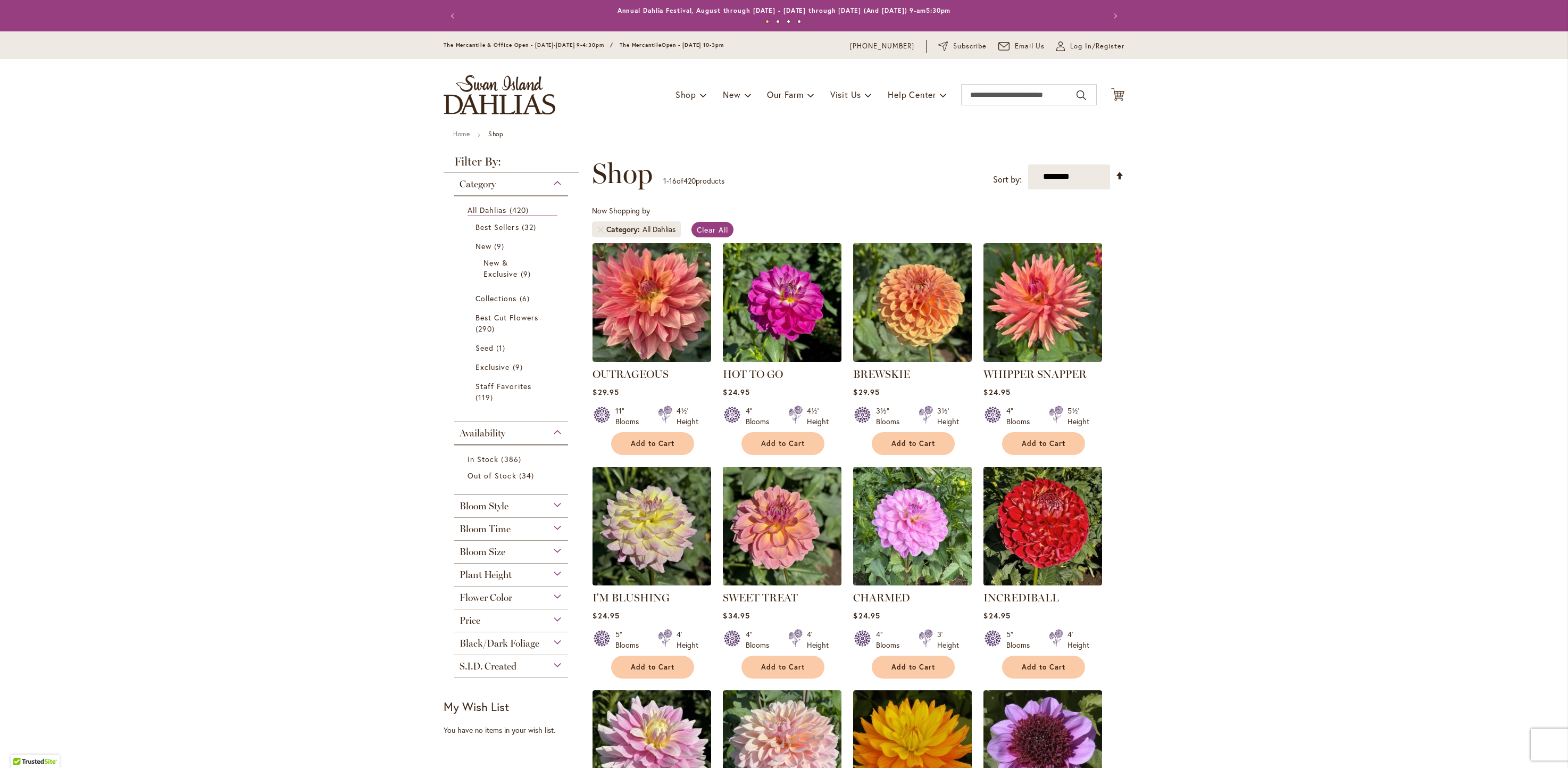
click at [468, 507] on span "Bloom Style" at bounding box center [484, 506] width 49 height 11
